Goal: Task Accomplishment & Management: Manage account settings

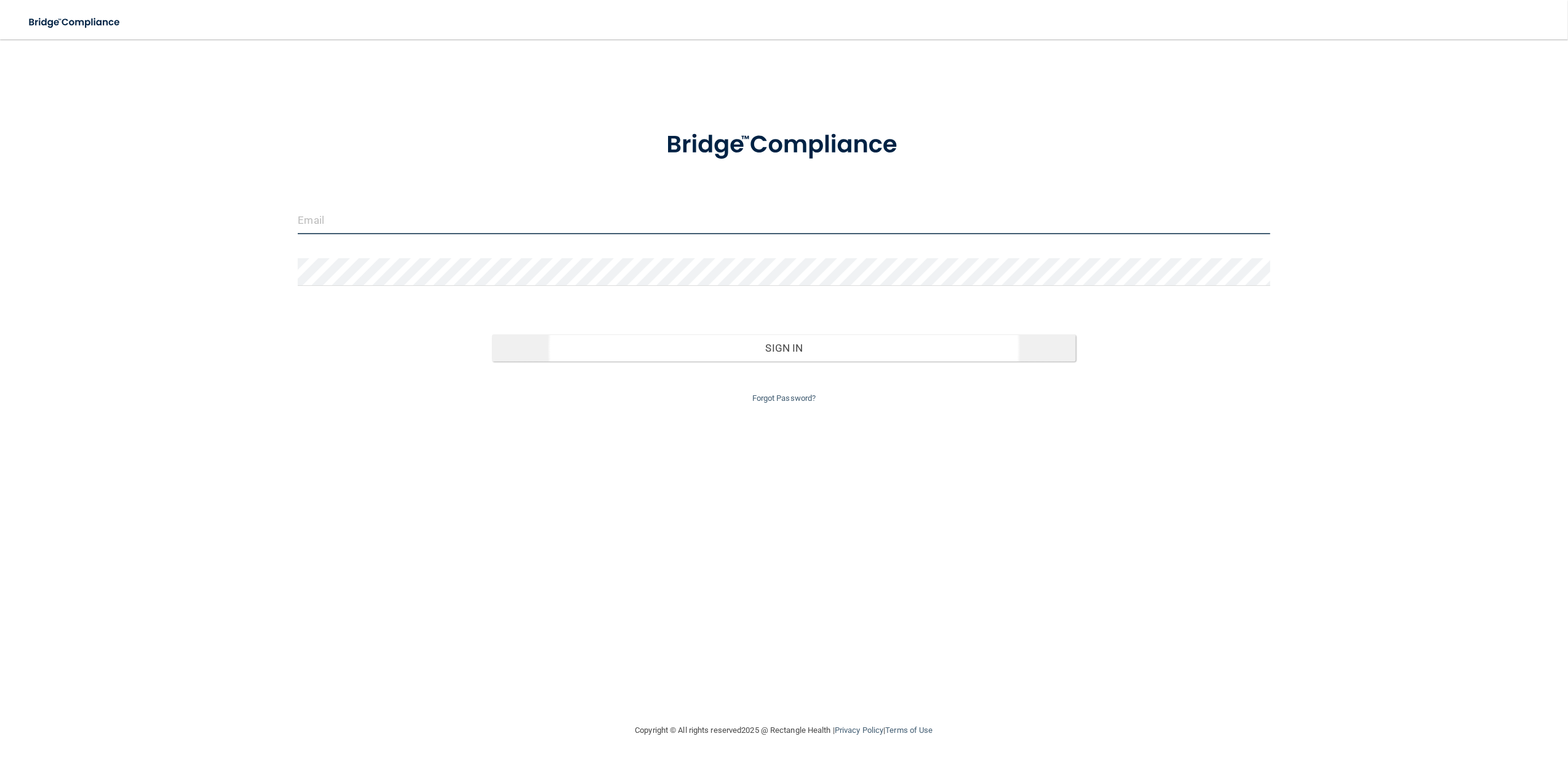
type input "[EMAIL_ADDRESS][DOMAIN_NAME]"
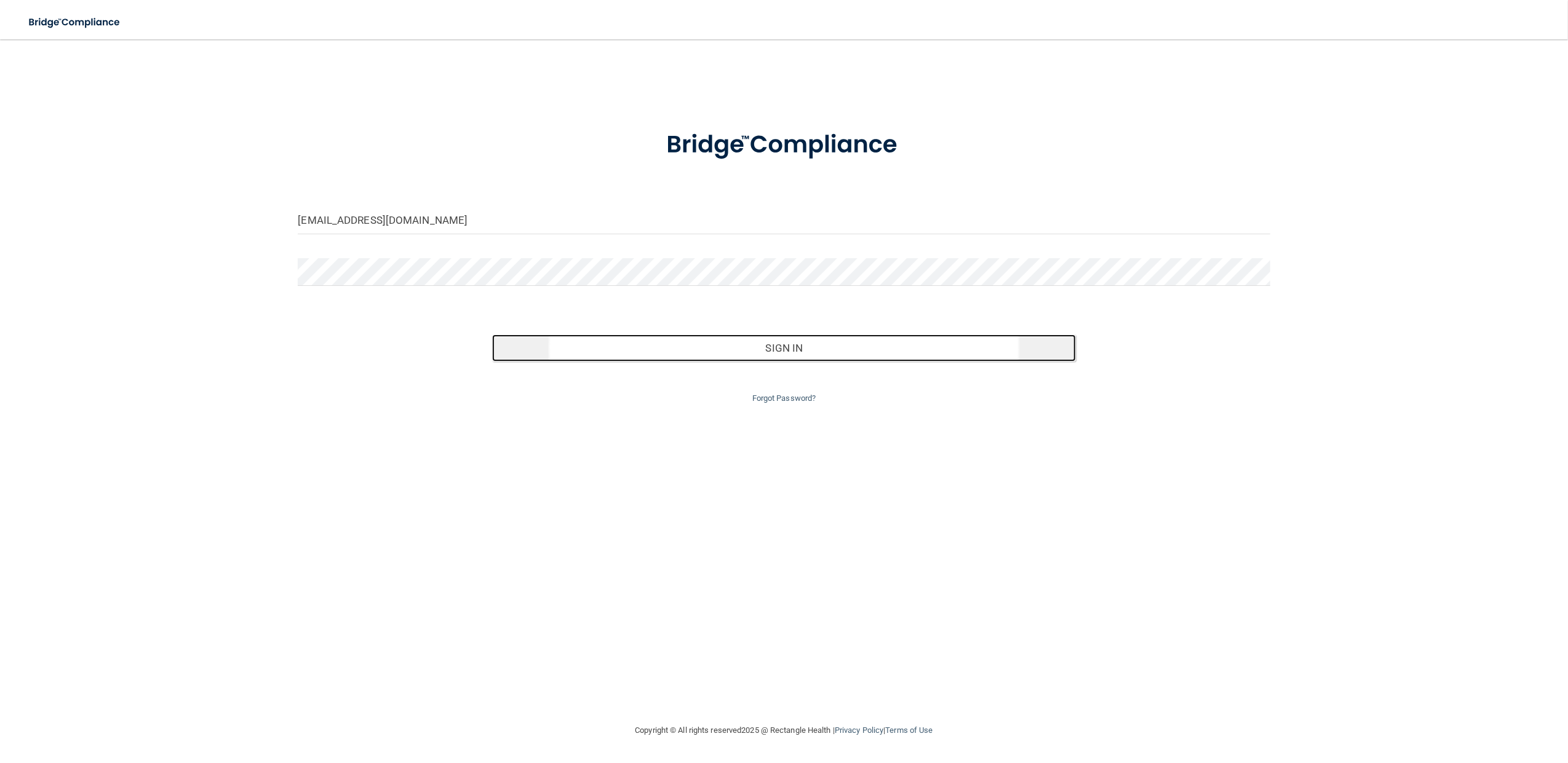
click at [780, 349] on button "Sign In" at bounding box center [783, 348] width 583 height 27
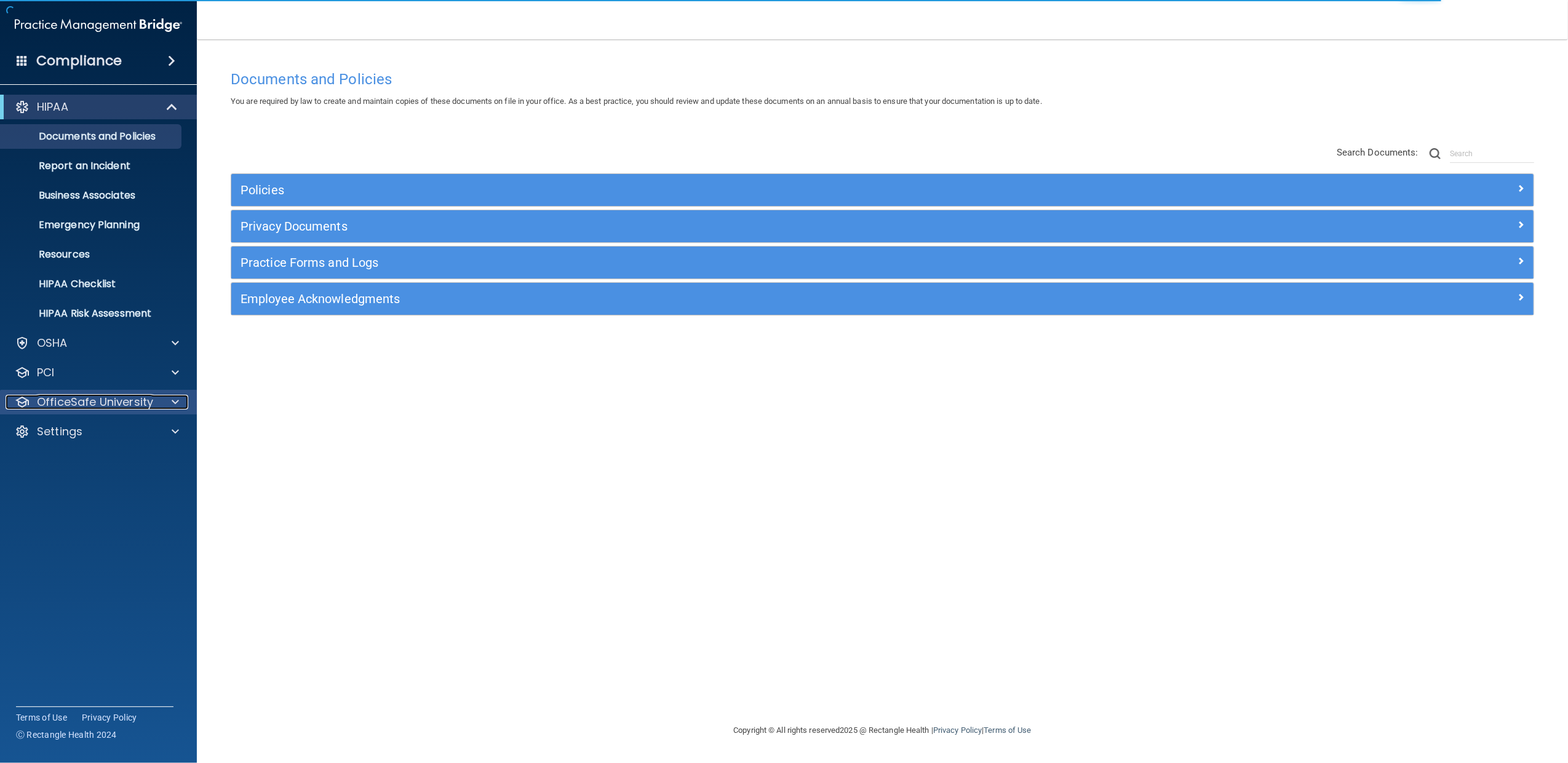
click at [172, 402] on span at bounding box center [175, 402] width 7 height 15
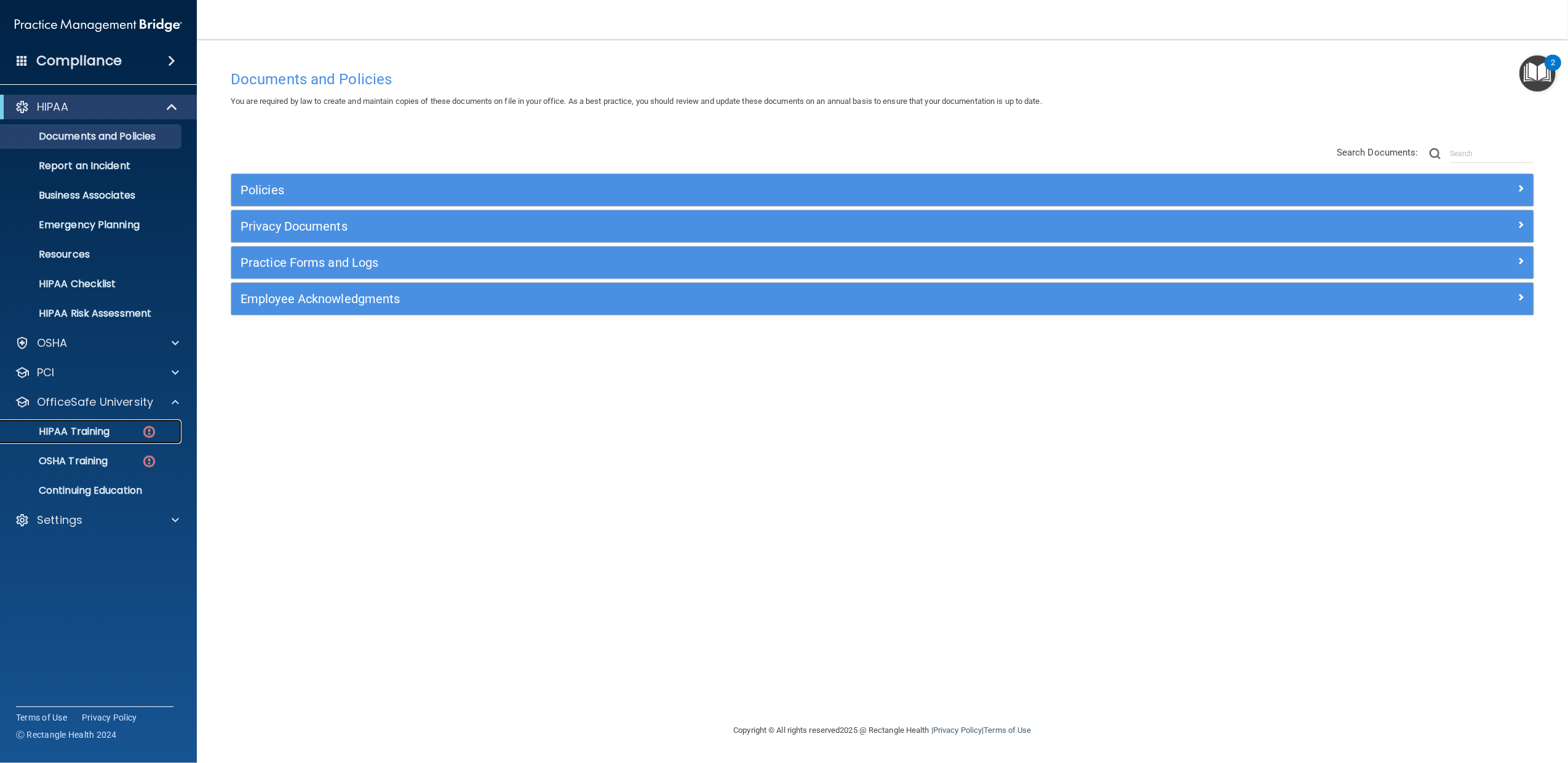
click at [97, 429] on p "HIPAA Training" at bounding box center [58, 432] width 102 height 12
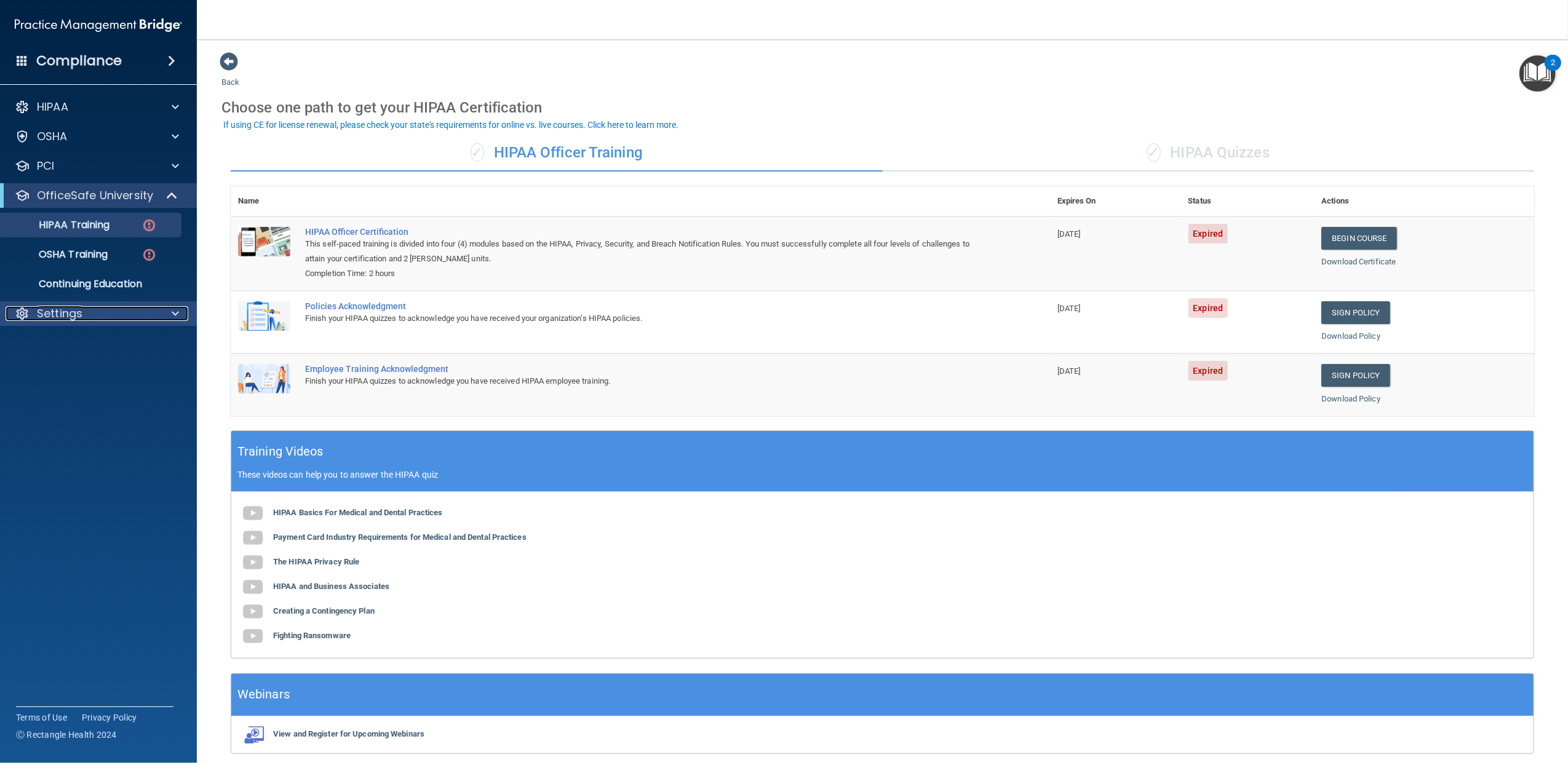
click at [104, 315] on div "Settings" at bounding box center [82, 314] width 153 height 15
click at [67, 374] on p "My Users" at bounding box center [92, 372] width 168 height 12
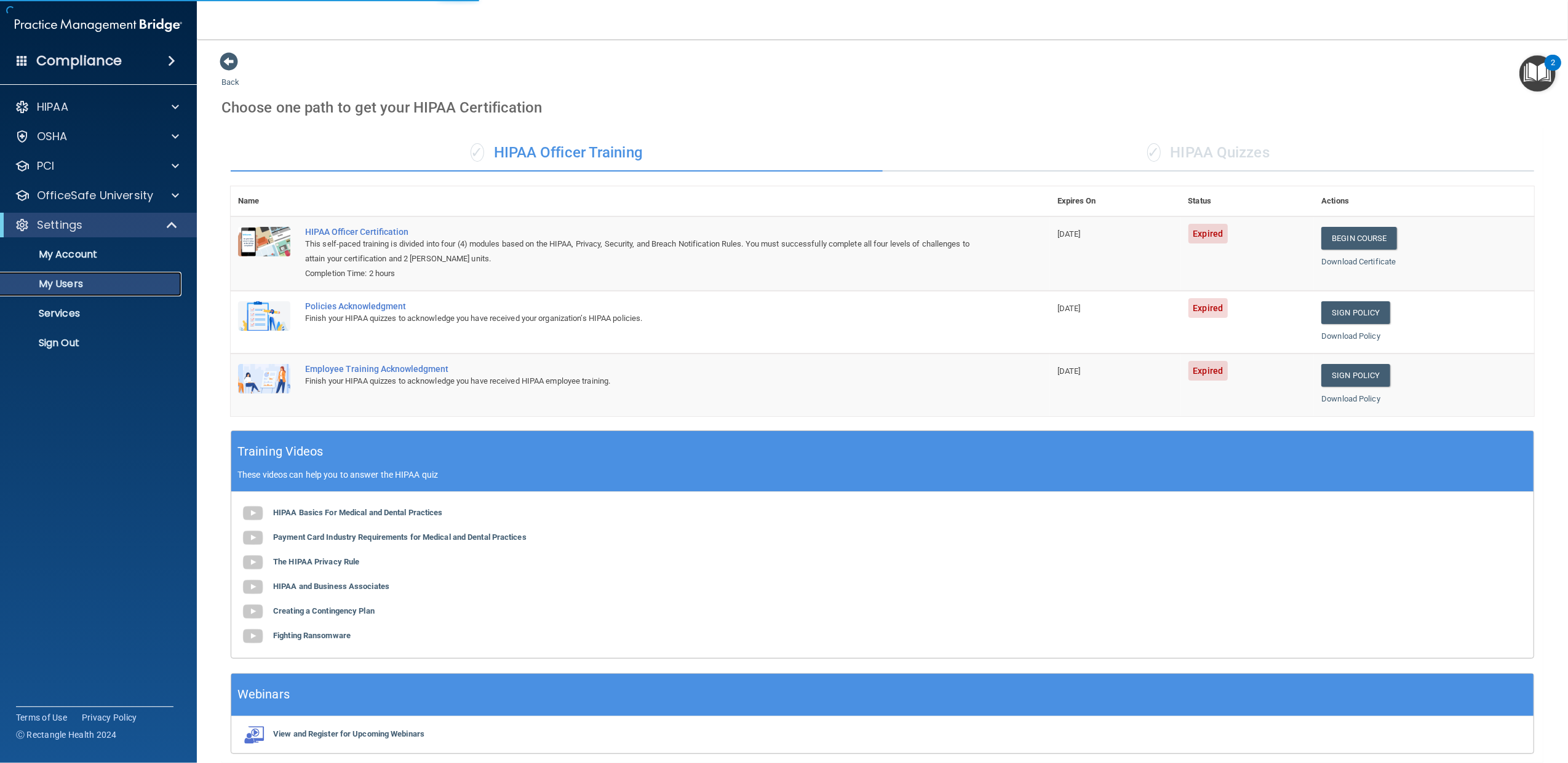
select select "20"
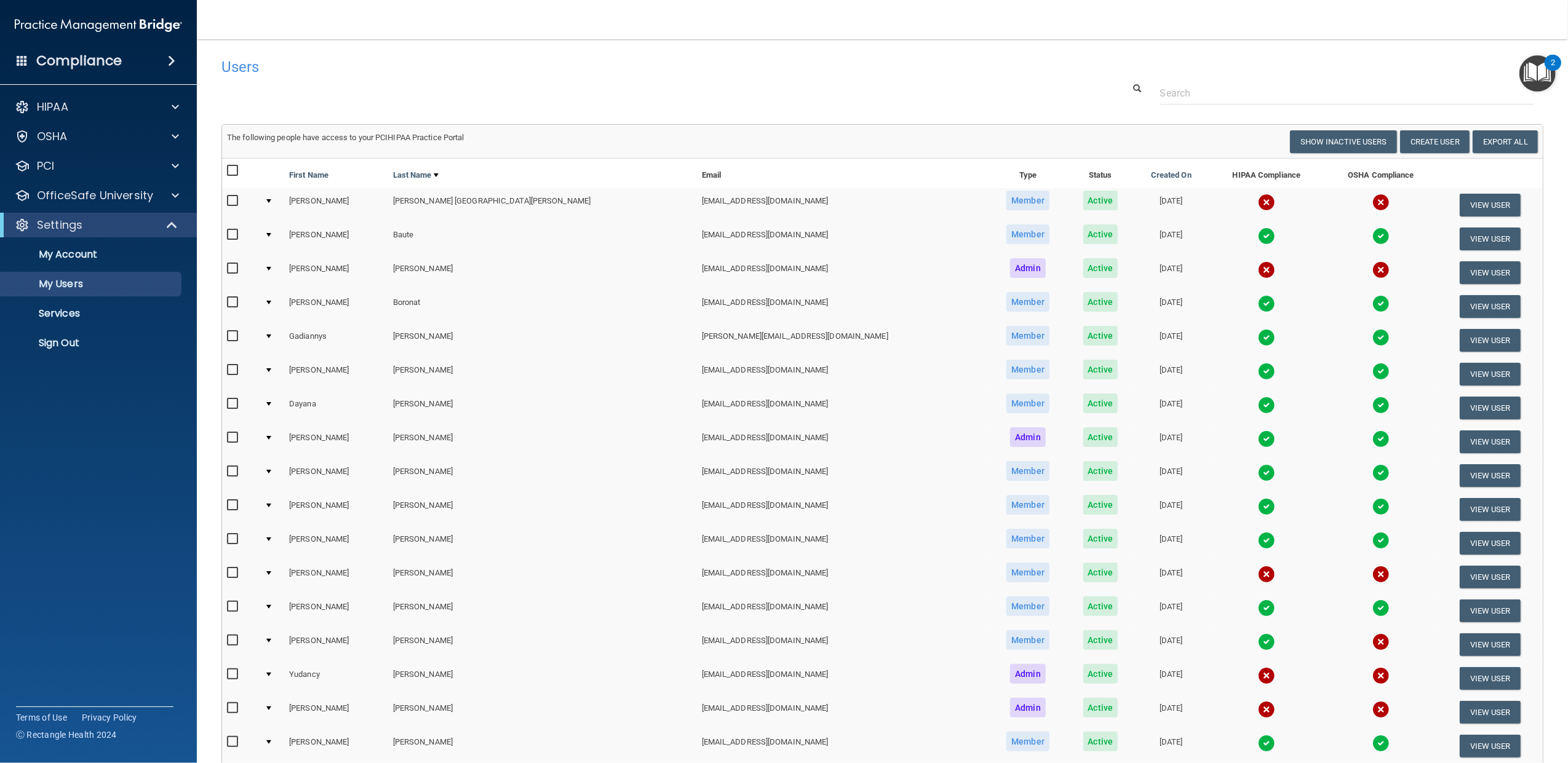
click at [271, 200] on div at bounding box center [268, 201] width 5 height 4
